Goal: Task Accomplishment & Management: Complete application form

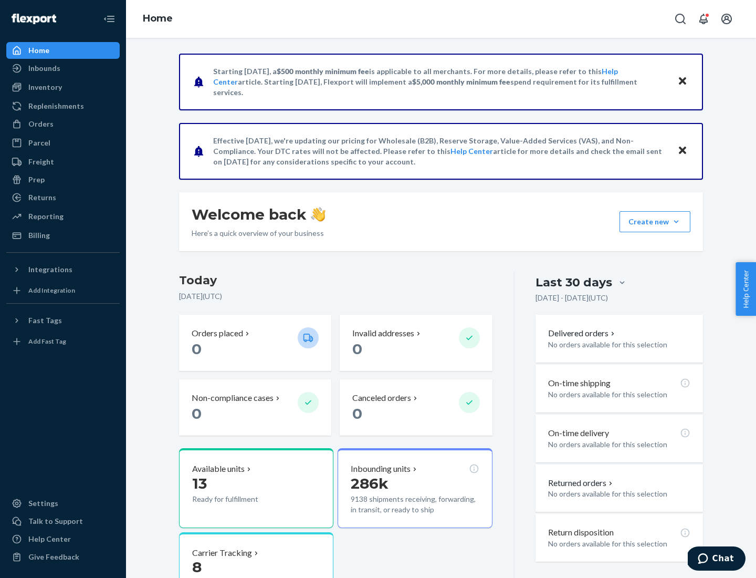
click at [676, 222] on button "Create new Create new inbound Create new order Create new product" at bounding box center [655, 221] width 71 height 21
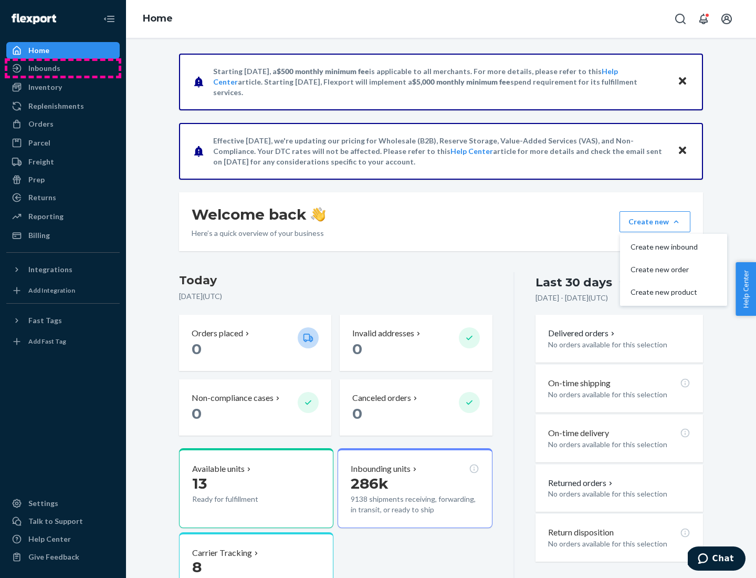
click at [63, 68] on div "Inbounds" at bounding box center [62, 68] width 111 height 15
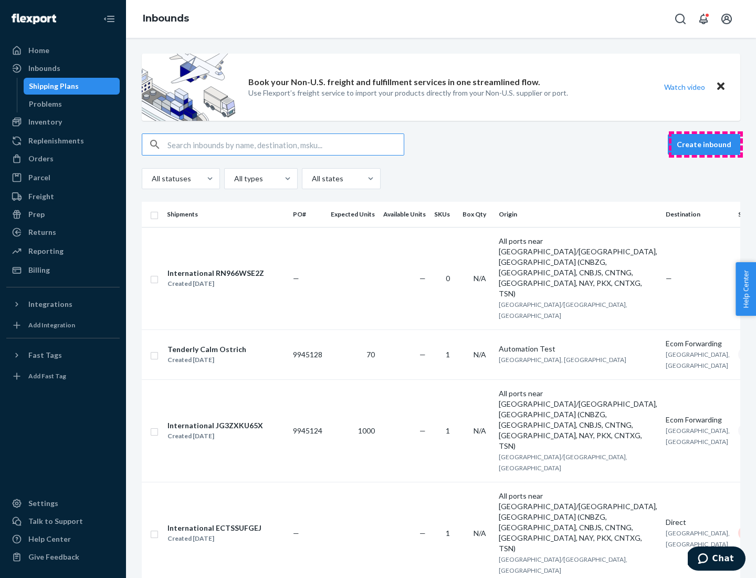
click at [706, 144] on button "Create inbound" at bounding box center [704, 144] width 72 height 21
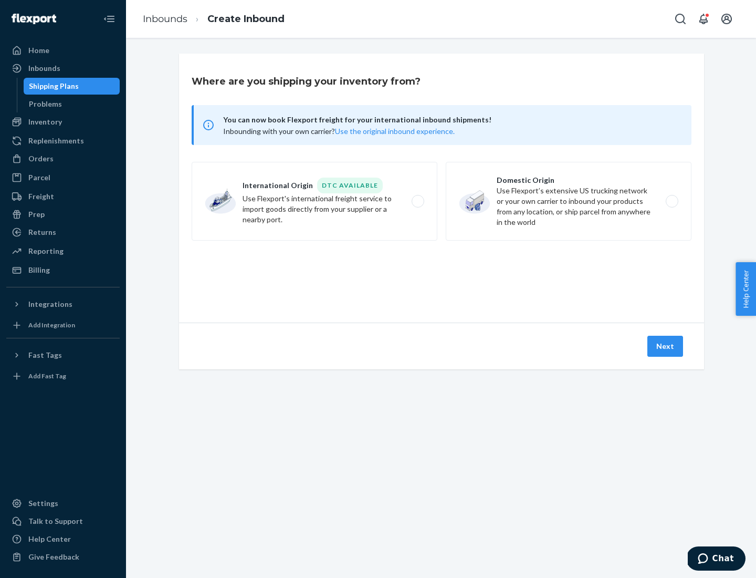
click at [569, 201] on label "Domestic Origin Use Flexport’s extensive US trucking network or your own carrie…" at bounding box center [569, 201] width 246 height 79
click at [672, 201] on input "Domestic Origin Use Flexport’s extensive US trucking network or your own carrie…" at bounding box center [675, 201] width 7 height 7
radio input "true"
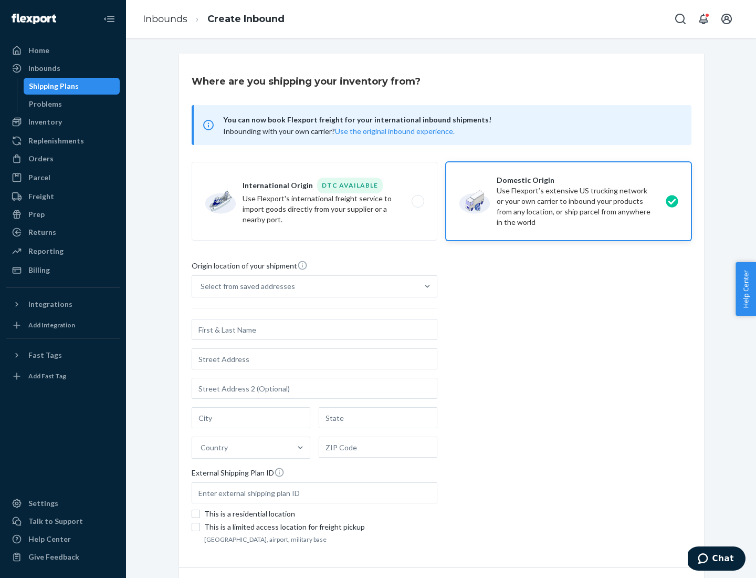
click at [245, 286] on div "Select from saved addresses" at bounding box center [248, 286] width 95 height 11
click at [202, 286] on input "Select from saved addresses" at bounding box center [201, 286] width 1 height 11
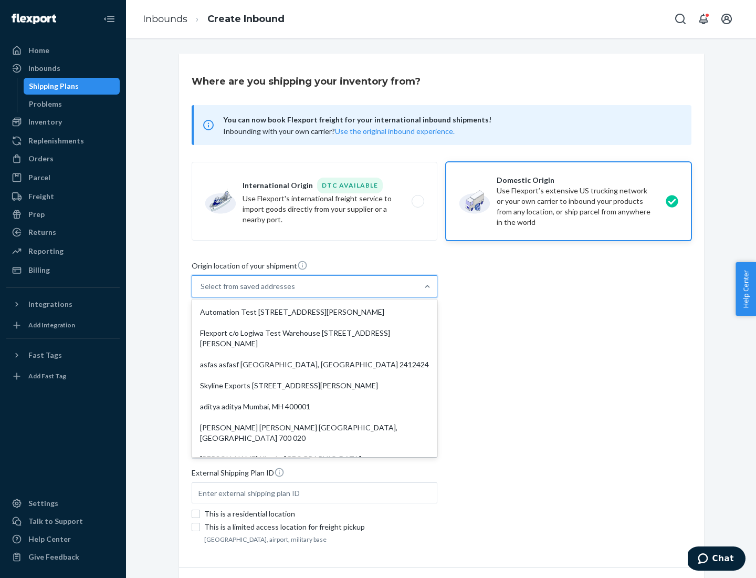
scroll to position [4, 0]
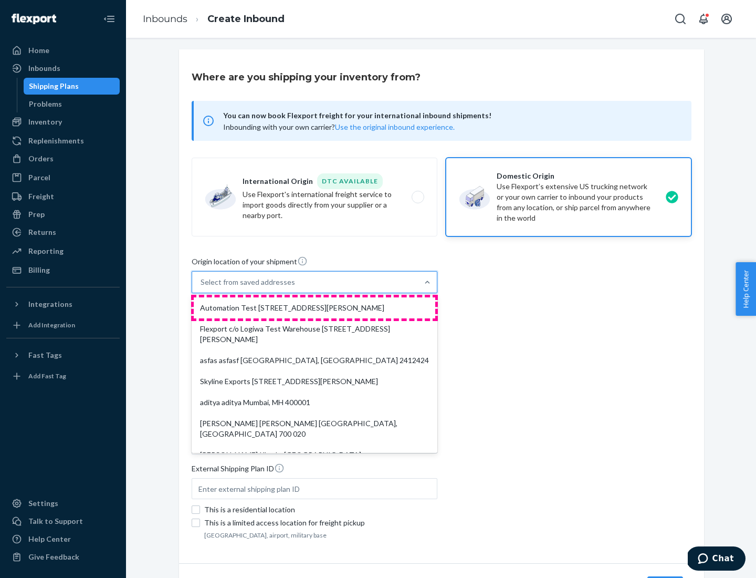
click at [314, 308] on div "Automation Test [STREET_ADDRESS][PERSON_NAME]" at bounding box center [315, 307] width 242 height 21
click at [202, 287] on input "option Automation Test [STREET_ADDRESS][PERSON_NAME]. 9 results available. Use …" at bounding box center [201, 282] width 1 height 11
type input "Automation Test"
type input "9th Floor"
type input "[GEOGRAPHIC_DATA]"
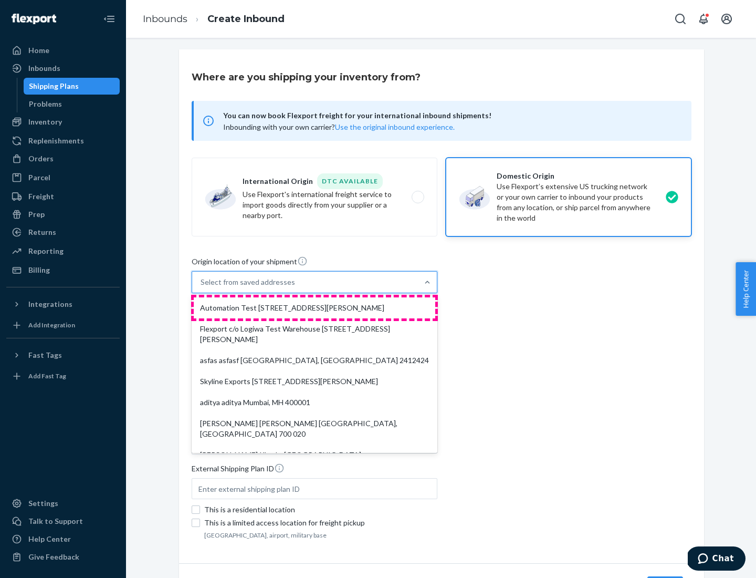
type input "CA"
type input "94104"
type input "[STREET_ADDRESS][PERSON_NAME]"
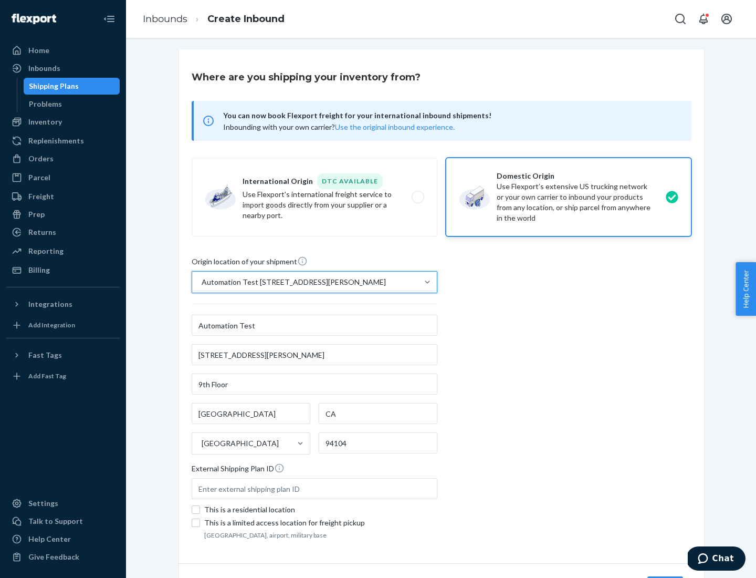
scroll to position [61, 0]
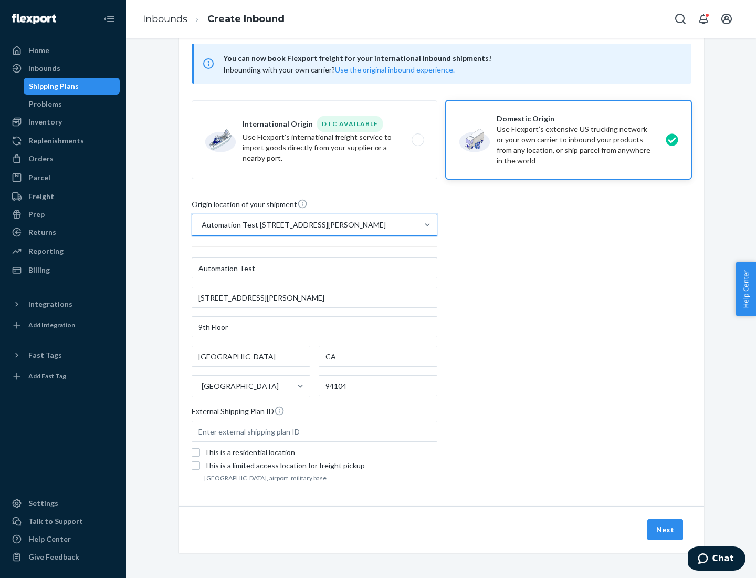
click at [666, 529] on button "Next" at bounding box center [665, 529] width 36 height 21
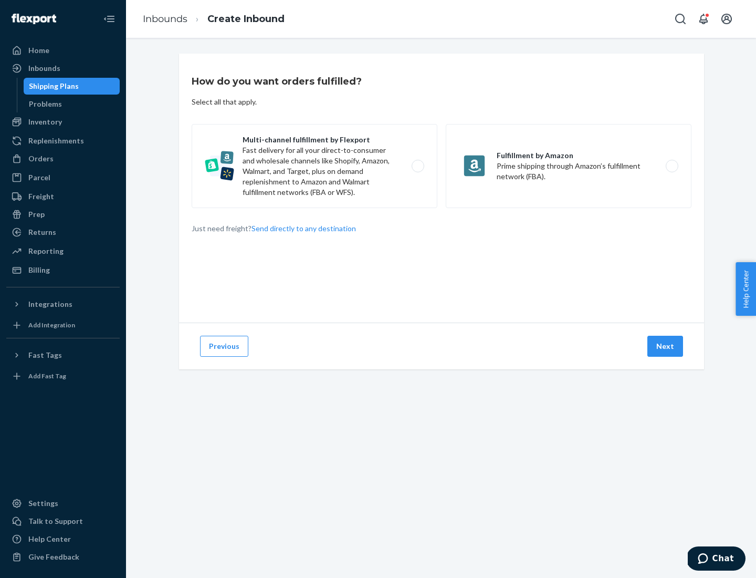
click at [314, 166] on label "Multi-channel fulfillment by Flexport Fast delivery for all your direct-to-cons…" at bounding box center [315, 166] width 246 height 84
click at [417, 166] on input "Multi-channel fulfillment by Flexport Fast delivery for all your direct-to-cons…" at bounding box center [420, 166] width 7 height 7
radio input "true"
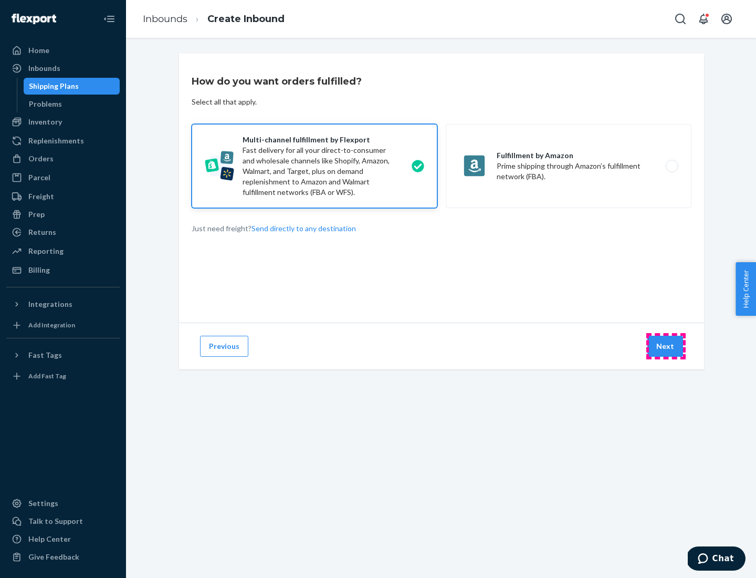
click at [666, 346] on button "Next" at bounding box center [665, 345] width 36 height 21
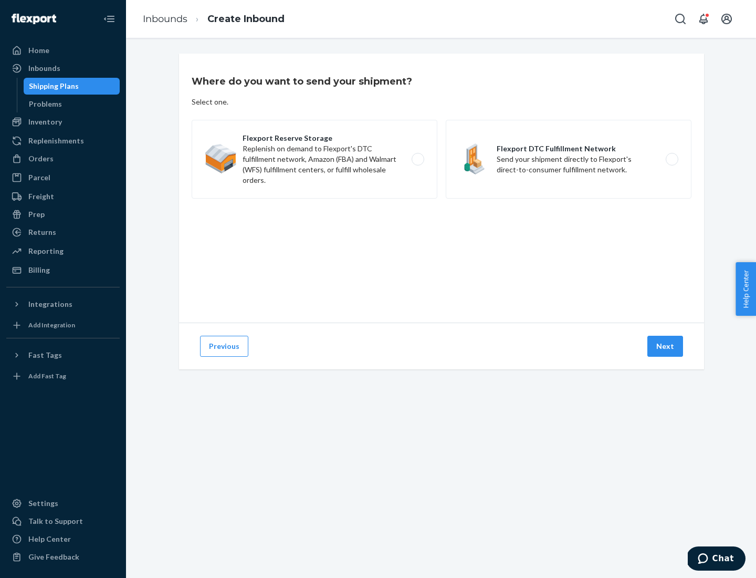
click at [569, 159] on label "Flexport DTC Fulfillment Network Send your shipment directly to Flexport's dire…" at bounding box center [569, 159] width 246 height 79
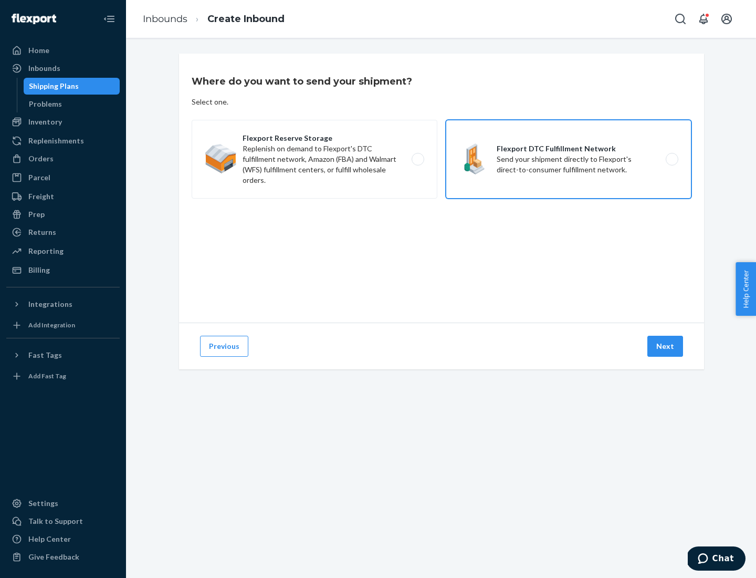
click at [672, 159] on input "Flexport DTC Fulfillment Network Send your shipment directly to Flexport's dire…" at bounding box center [675, 159] width 7 height 7
radio input "true"
click at [666, 346] on button "Next" at bounding box center [665, 345] width 36 height 21
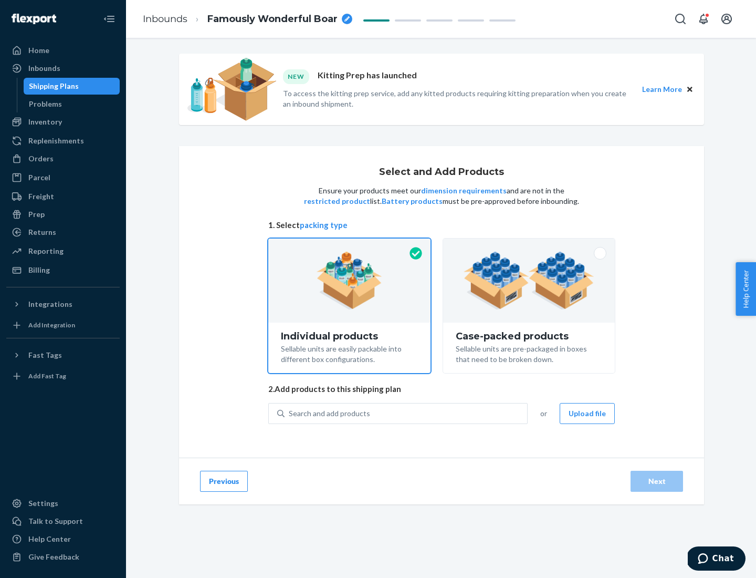
click at [529, 280] on img at bounding box center [529, 280] width 131 height 58
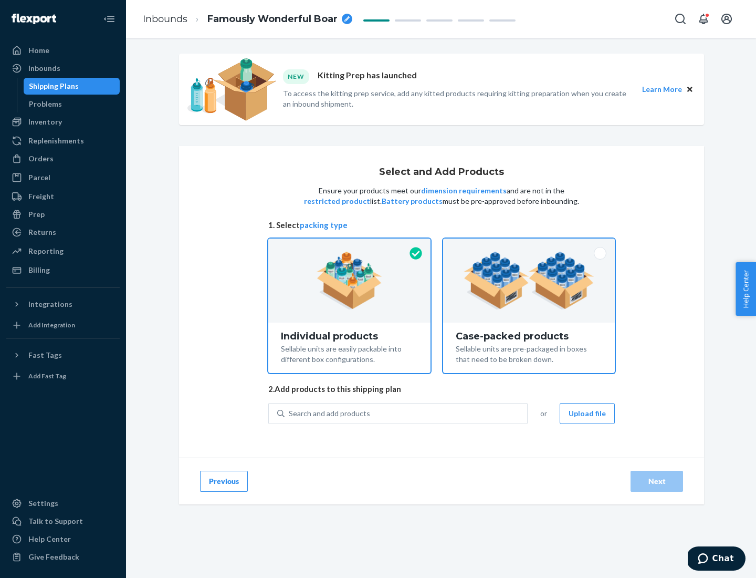
click at [529, 245] on input "Case-packed products Sellable units are pre-packaged in boxes that need to be b…" at bounding box center [529, 241] width 7 height 7
radio input "true"
radio input "false"
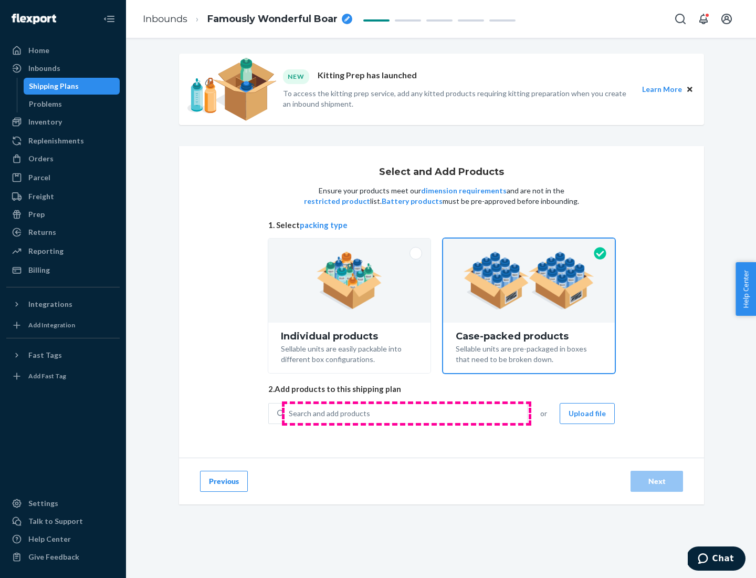
click at [406, 413] on div "Search and add products" at bounding box center [406, 413] width 243 height 19
click at [290, 413] on input "Search and add products" at bounding box center [289, 413] width 1 height 11
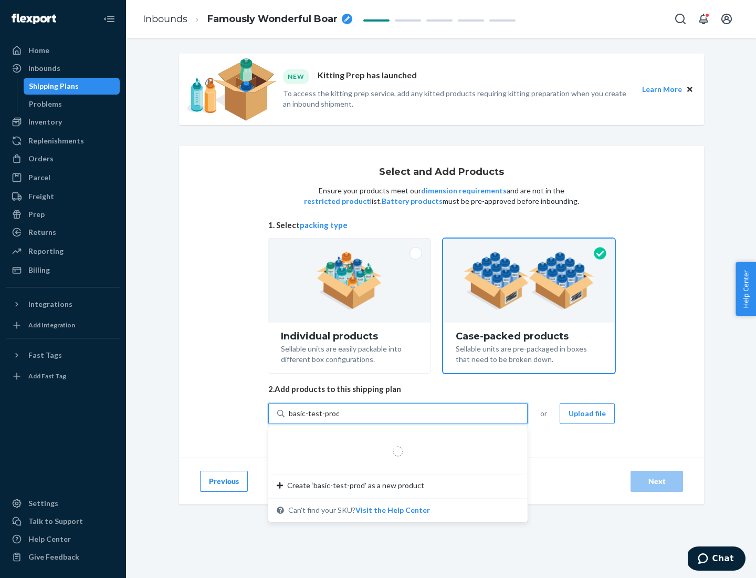
type input "basic-test-product-1"
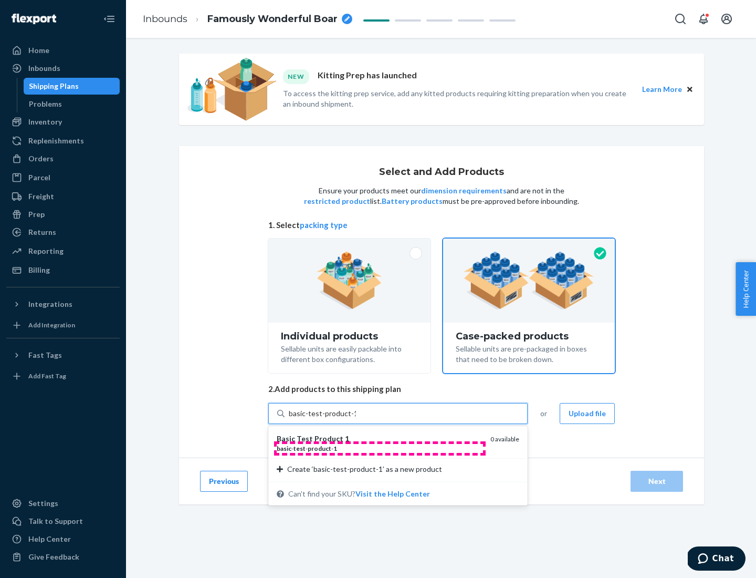
click at [380, 448] on div "basic - test - product - 1" at bounding box center [379, 448] width 205 height 9
click at [356, 418] on input "basic-test-product-1" at bounding box center [322, 413] width 67 height 11
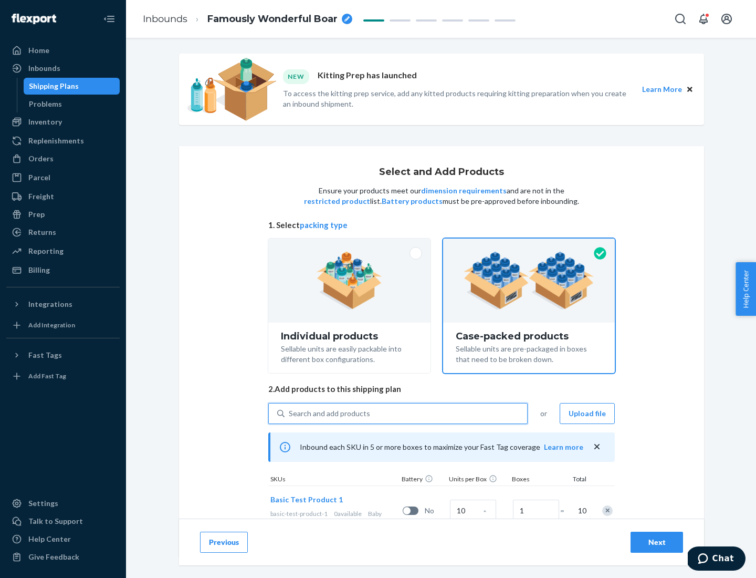
scroll to position [38, 0]
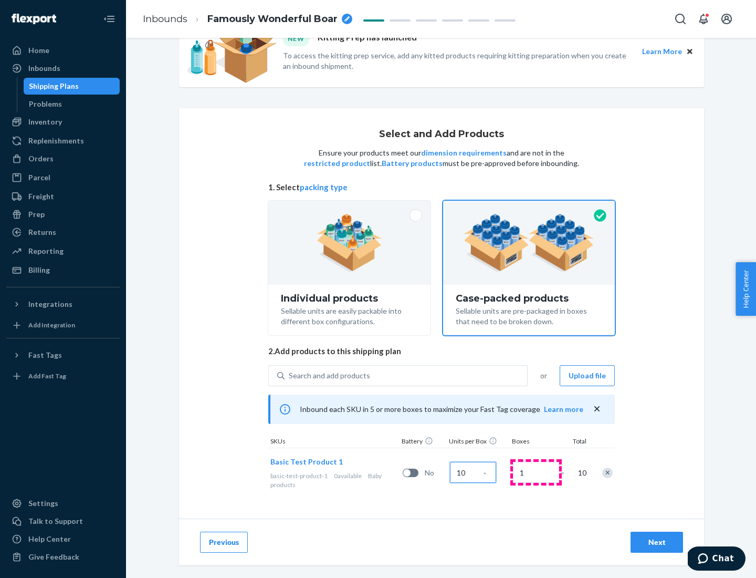
type input "10"
type input "7"
click at [657, 542] on div "Next" at bounding box center [656, 542] width 35 height 11
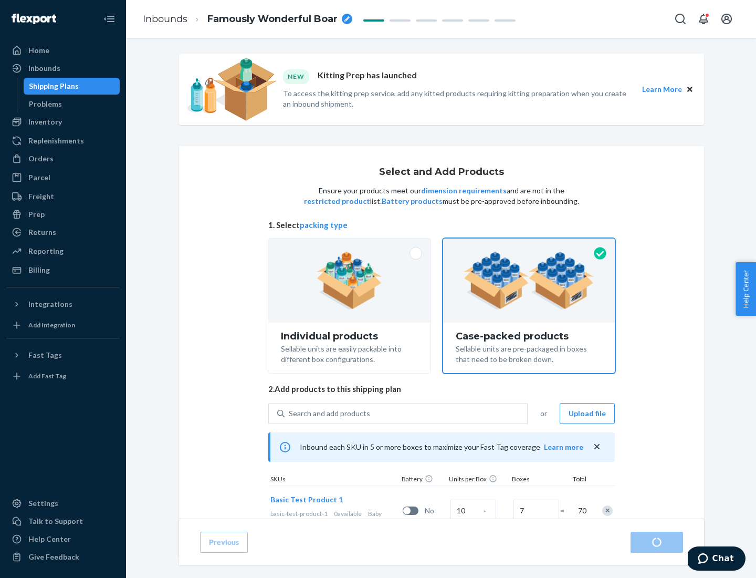
radio input "true"
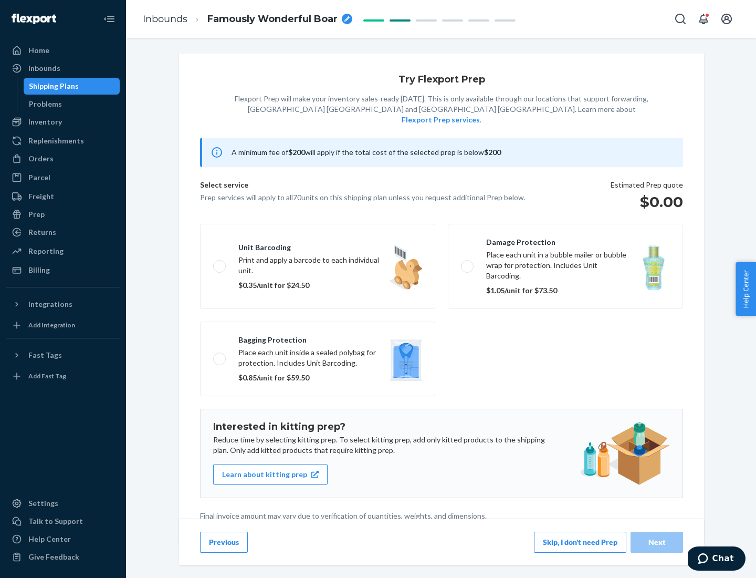
scroll to position [3, 0]
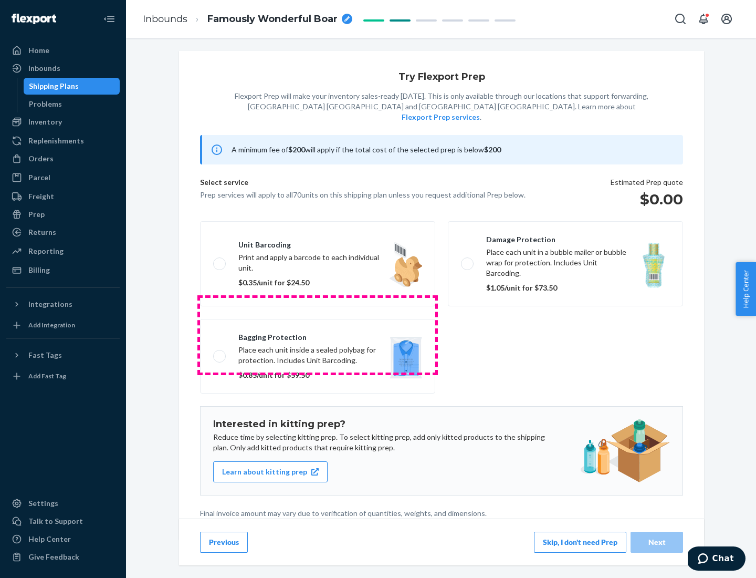
click at [318, 334] on label "Bagging protection Place each unit inside a sealed polybag for protection. Incl…" at bounding box center [317, 356] width 235 height 75
click at [220, 352] on input "Bagging protection Place each unit inside a sealed polybag for protection. Incl…" at bounding box center [216, 355] width 7 height 7
checkbox input "true"
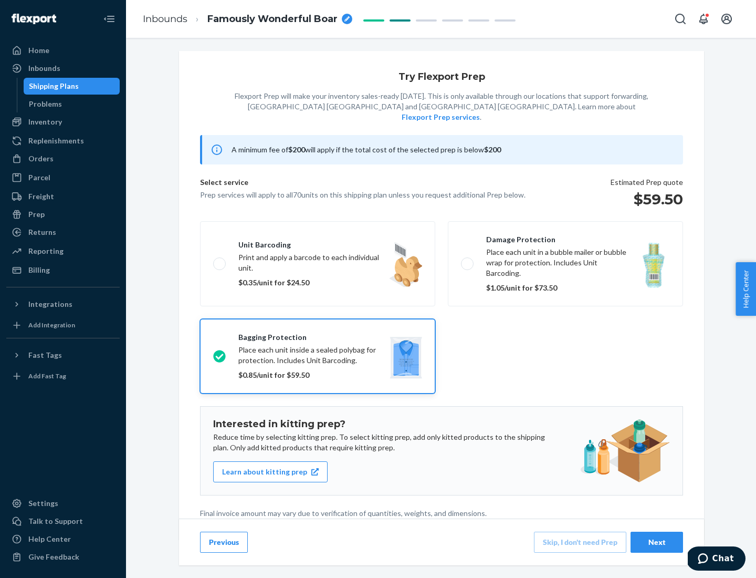
click at [657, 541] on div "Next" at bounding box center [656, 542] width 35 height 11
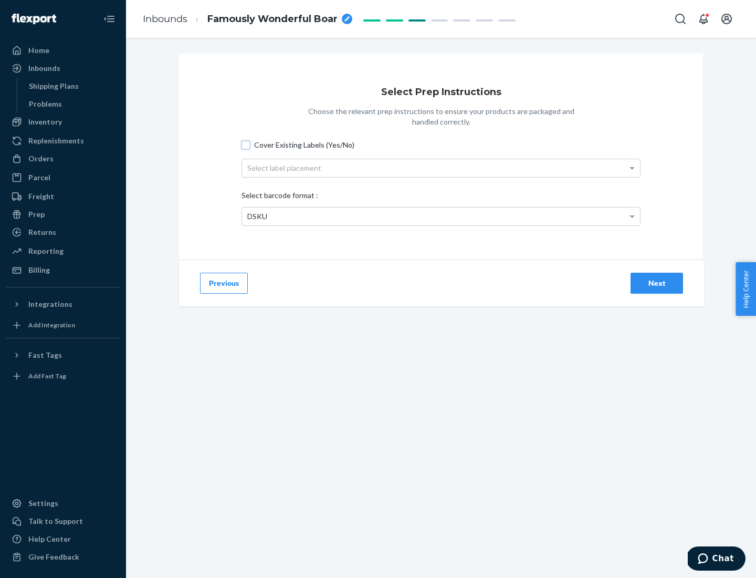
click at [246, 144] on input "Cover Existing Labels (Yes/No)" at bounding box center [246, 145] width 8 height 8
checkbox input "true"
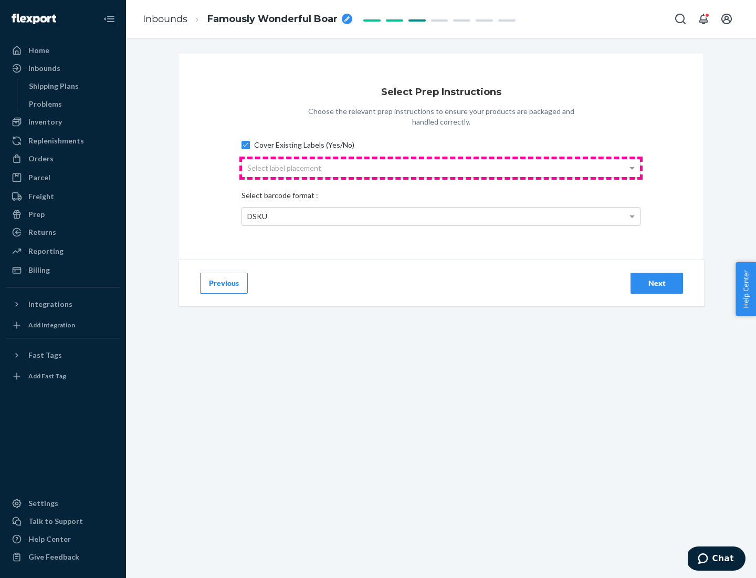
click at [441, 167] on div "Select label placement" at bounding box center [441, 168] width 398 height 18
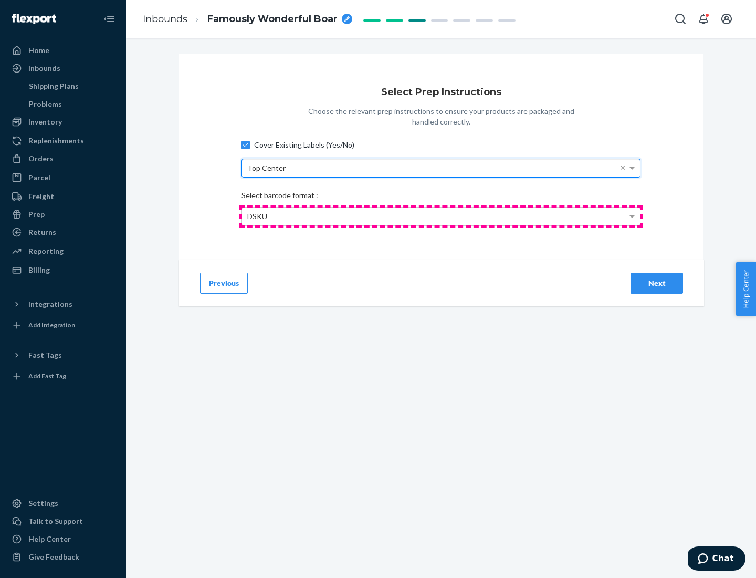
click at [441, 216] on div "DSKU" at bounding box center [441, 216] width 398 height 18
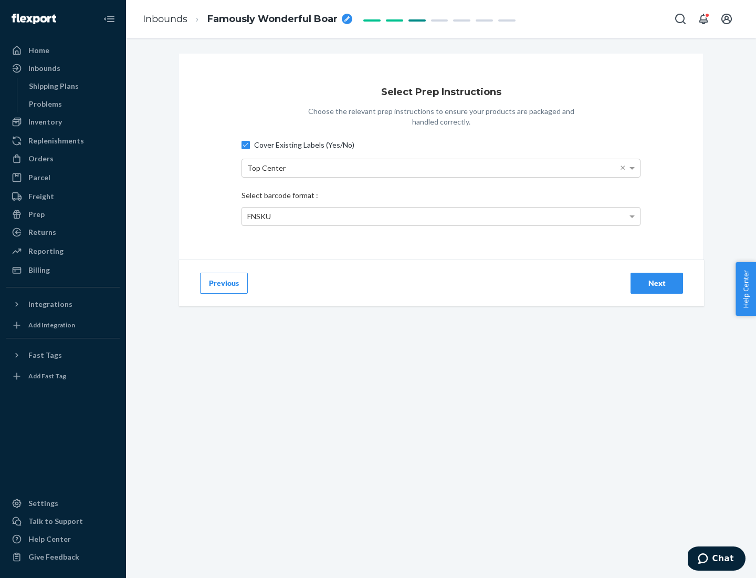
click at [657, 282] on div "Next" at bounding box center [656, 283] width 35 height 11
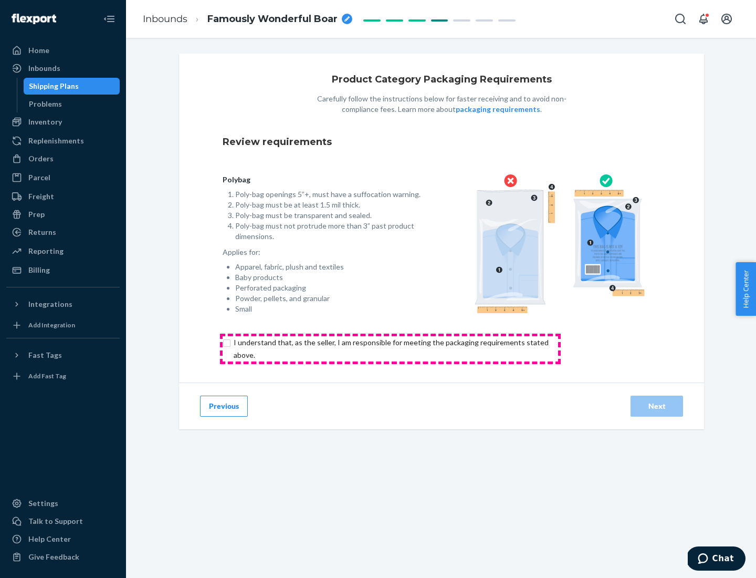
click at [390, 348] on input "checkbox" at bounding box center [397, 348] width 349 height 25
checkbox input "true"
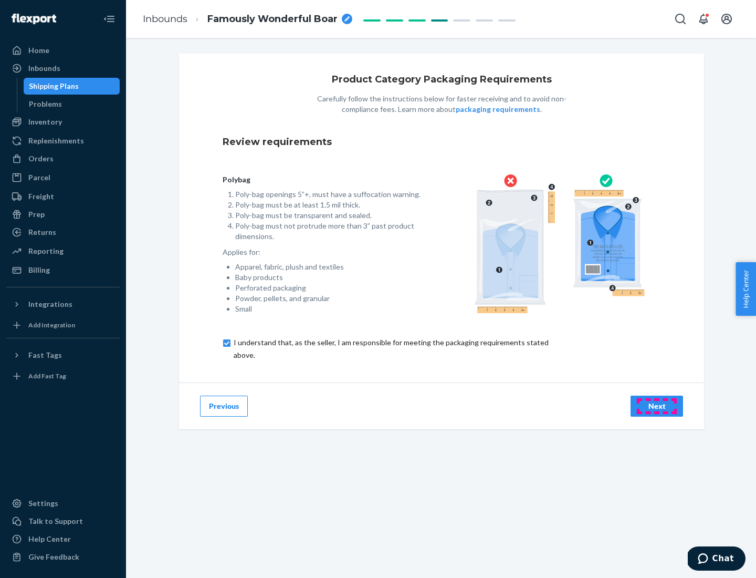
click at [657, 405] on div "Next" at bounding box center [656, 406] width 35 height 11
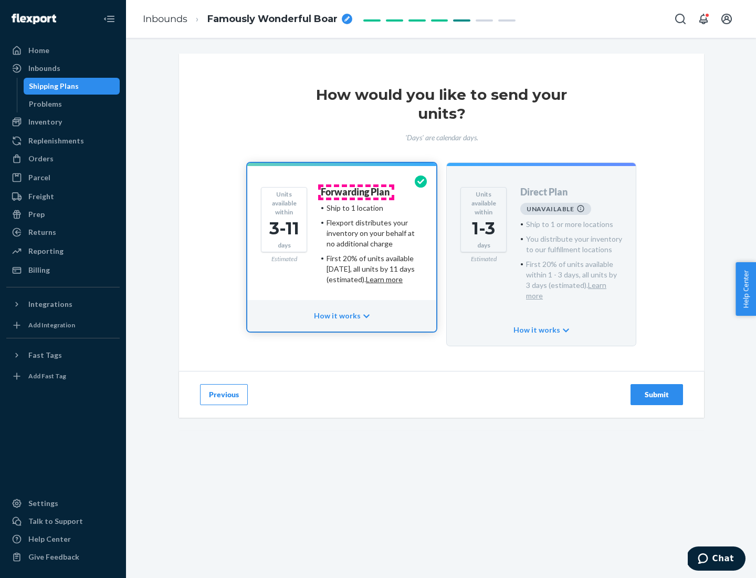
click at [356, 192] on h4 "Forwarding Plan" at bounding box center [355, 192] width 69 height 11
click at [657, 389] on div "Submit" at bounding box center [656, 394] width 35 height 11
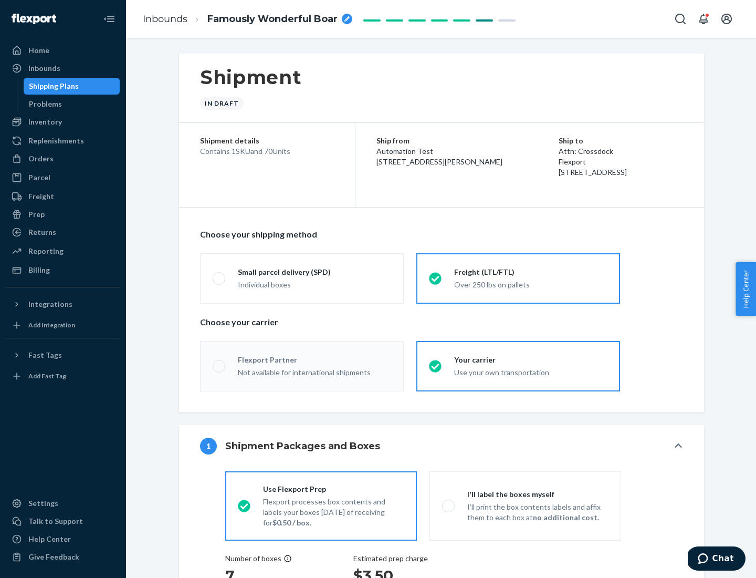
radio input "true"
radio input "false"
radio input "true"
radio input "false"
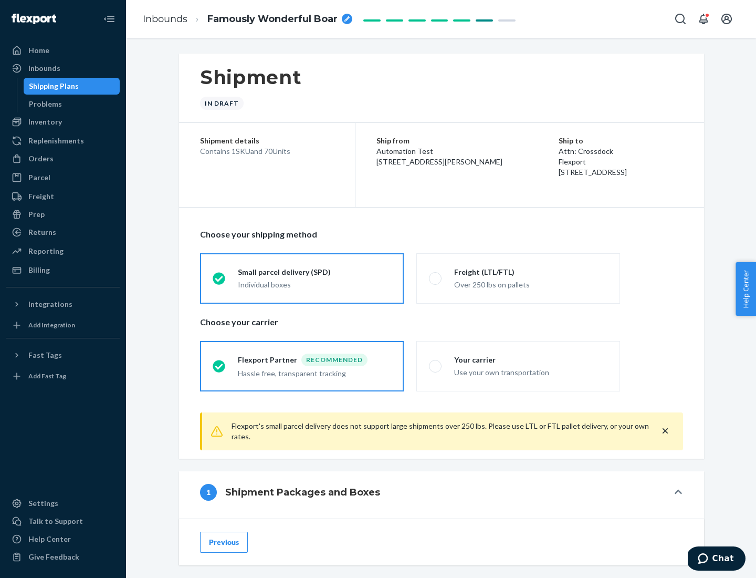
click at [314, 284] on div "Individual boxes" at bounding box center [314, 284] width 153 height 11
click at [219, 281] on input "Small parcel delivery (SPD) Individual boxes" at bounding box center [216, 278] width 7 height 7
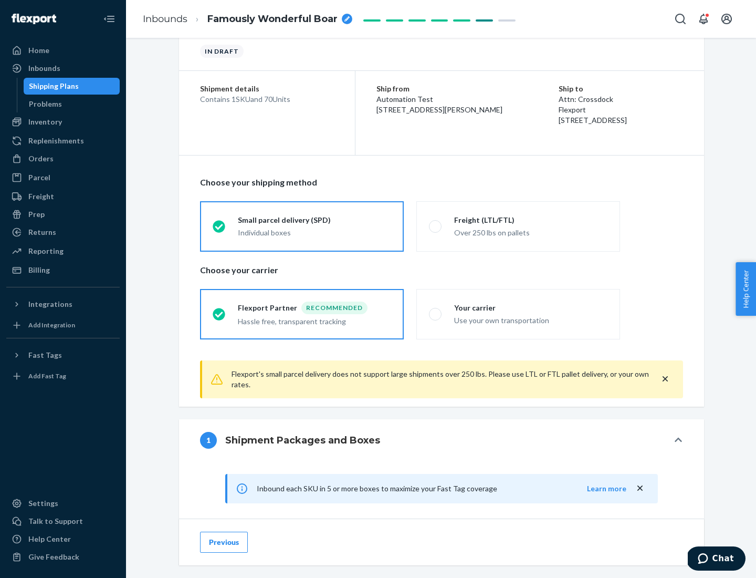
click at [314, 307] on div "Recommended" at bounding box center [334, 307] width 66 height 13
click at [219, 310] on input "Flexport Partner Recommended Hassle free, transparent tracking" at bounding box center [216, 313] width 7 height 7
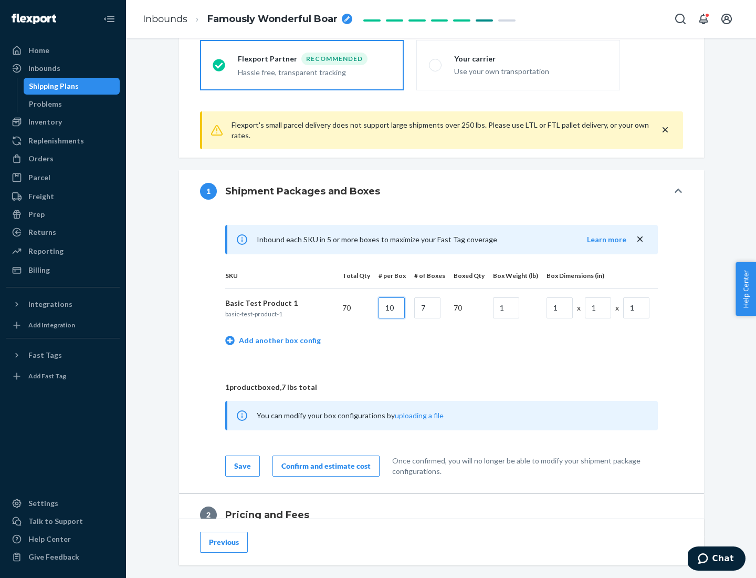
type input "10"
type input "7"
type input "1"
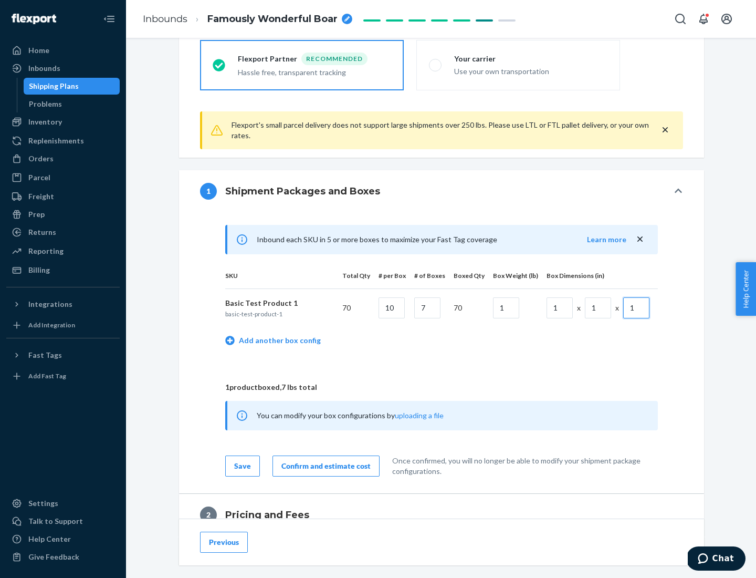
scroll to position [459, 0]
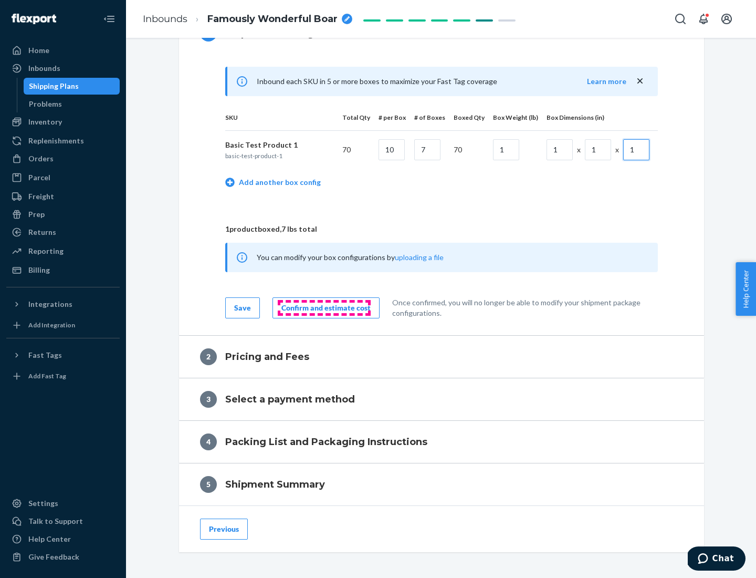
type input "1"
click at [324, 307] on div "Confirm and estimate cost" at bounding box center [325, 307] width 89 height 11
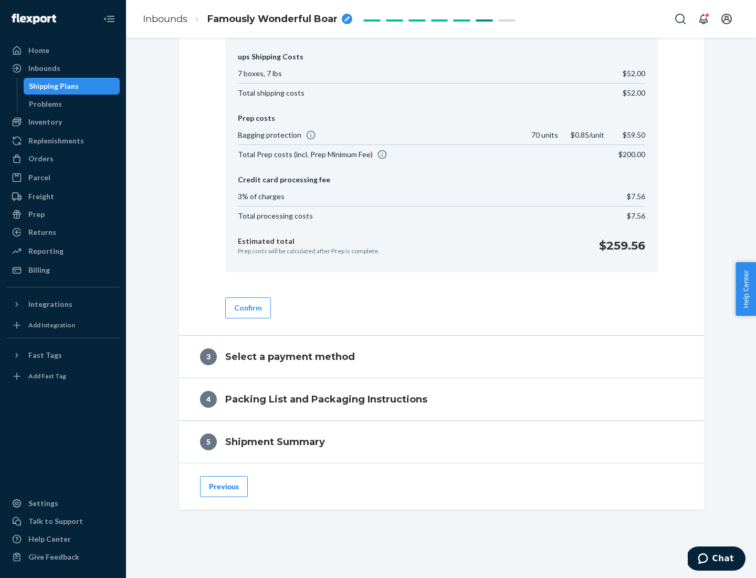
click at [247, 307] on button "Confirm" at bounding box center [248, 307] width 46 height 21
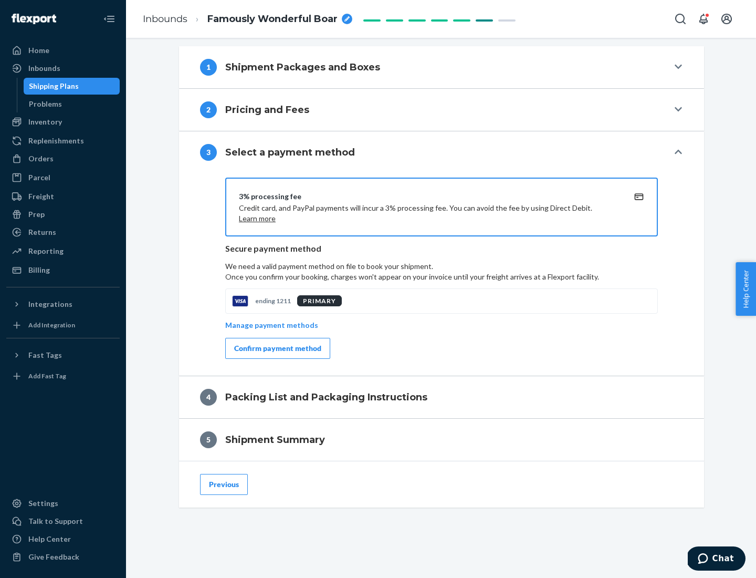
click at [277, 348] on div "Confirm payment method" at bounding box center [277, 348] width 87 height 11
